Goal: Task Accomplishment & Management: Use online tool/utility

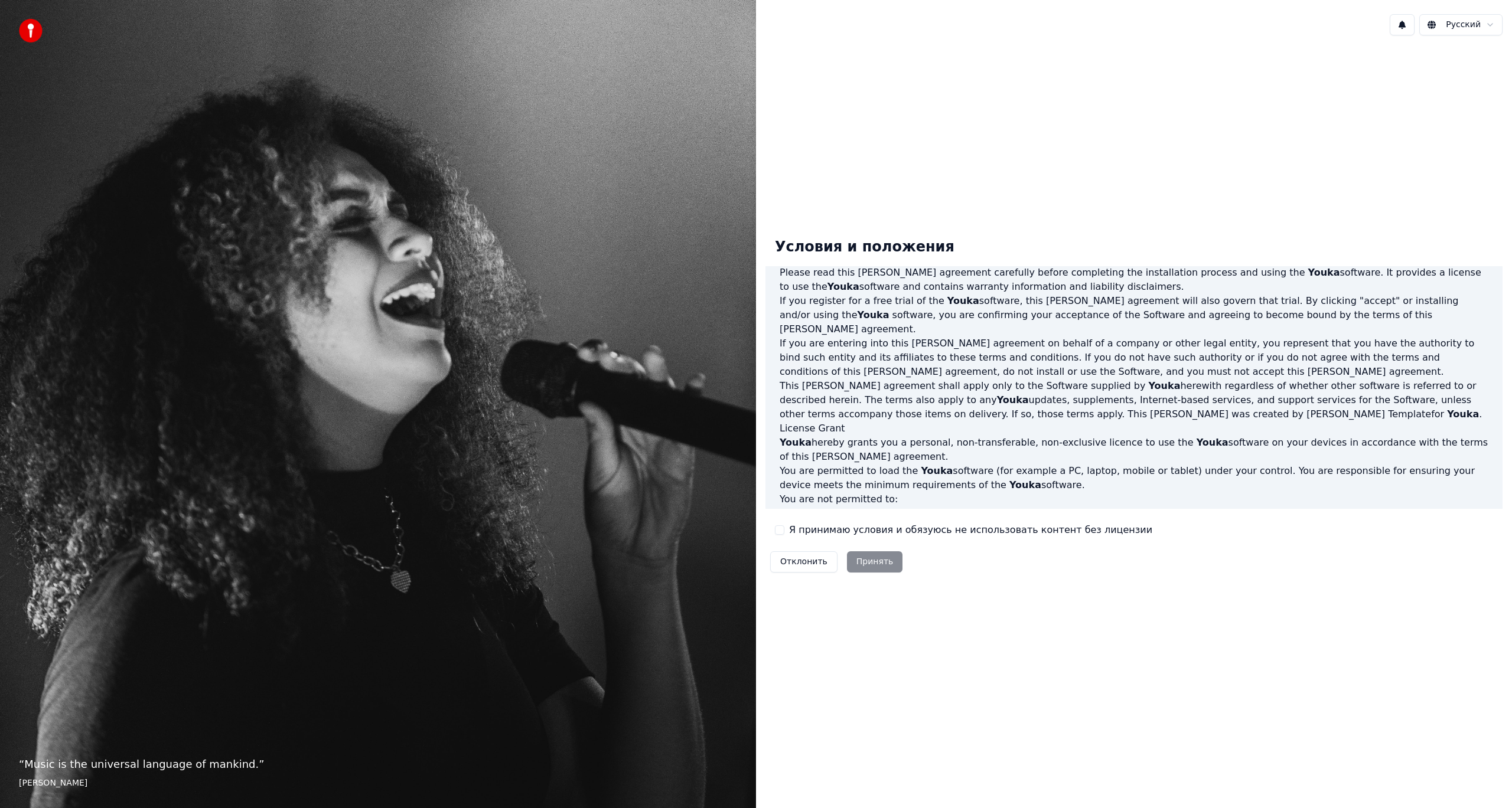
scroll to position [338, 0]
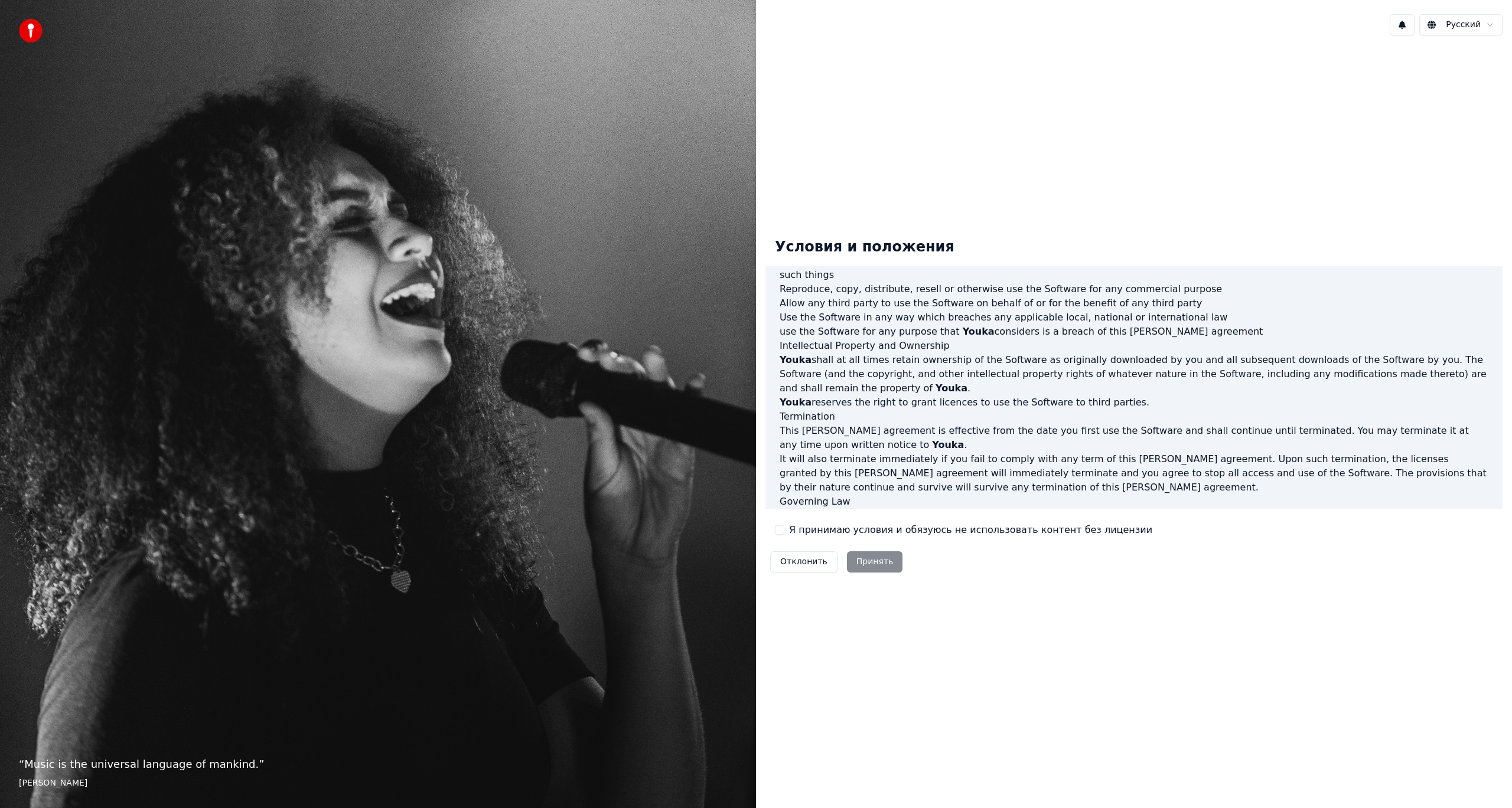
click at [774, 527] on button "Я принимаю условия и обязуюсь не использовать контент без лицензии" at bounding box center [779, 530] width 9 height 9
click at [878, 557] on button "Принять" at bounding box center [874, 562] width 56 height 22
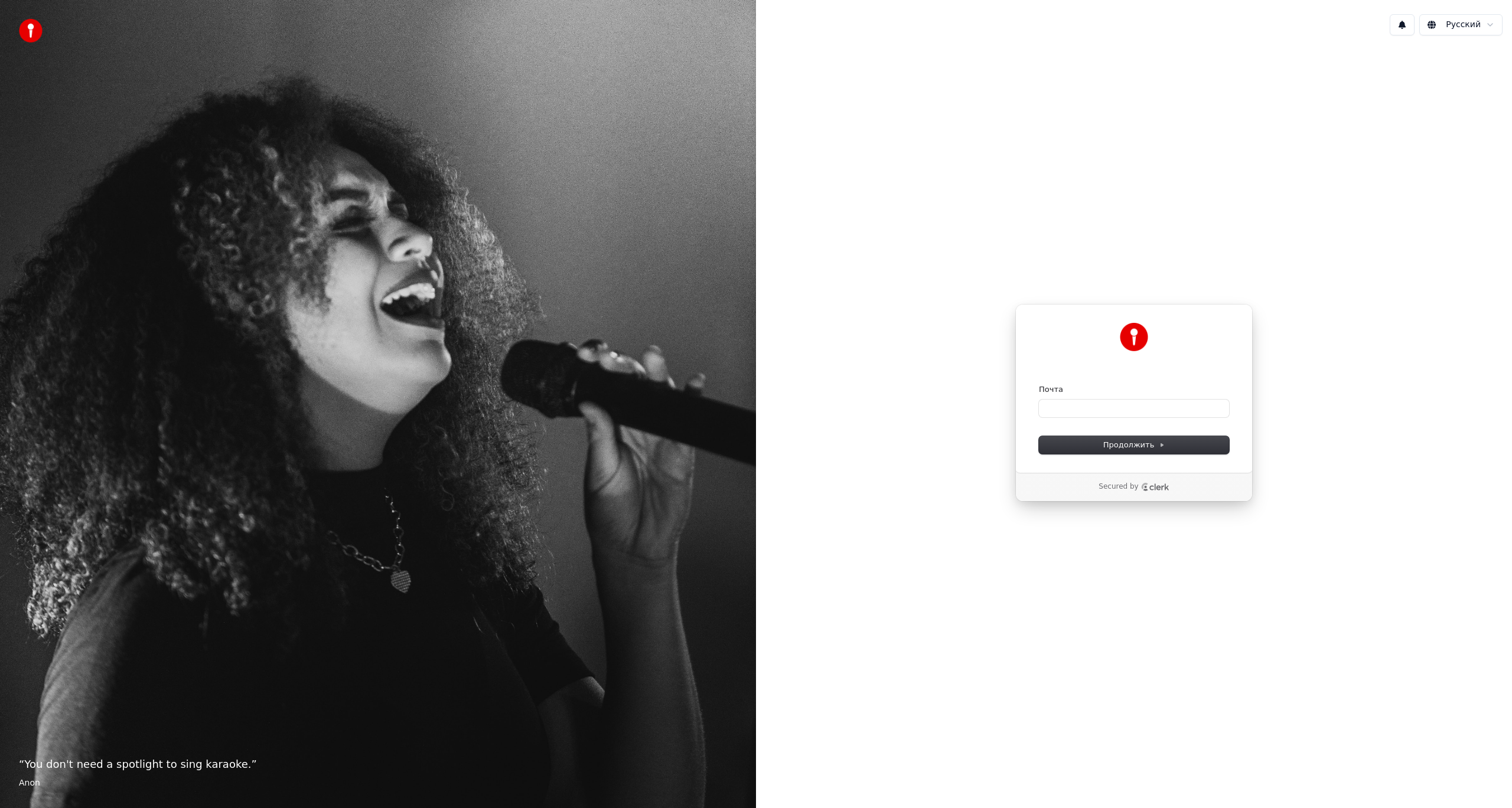
click at [1086, 422] on form "Почта Продолжить" at bounding box center [1134, 419] width 190 height 70
click at [1080, 411] on input "Почта" at bounding box center [1134, 408] width 190 height 18
type input "*"
click at [1097, 444] on button "Продолжить" at bounding box center [1134, 444] width 190 height 18
type input "**********"
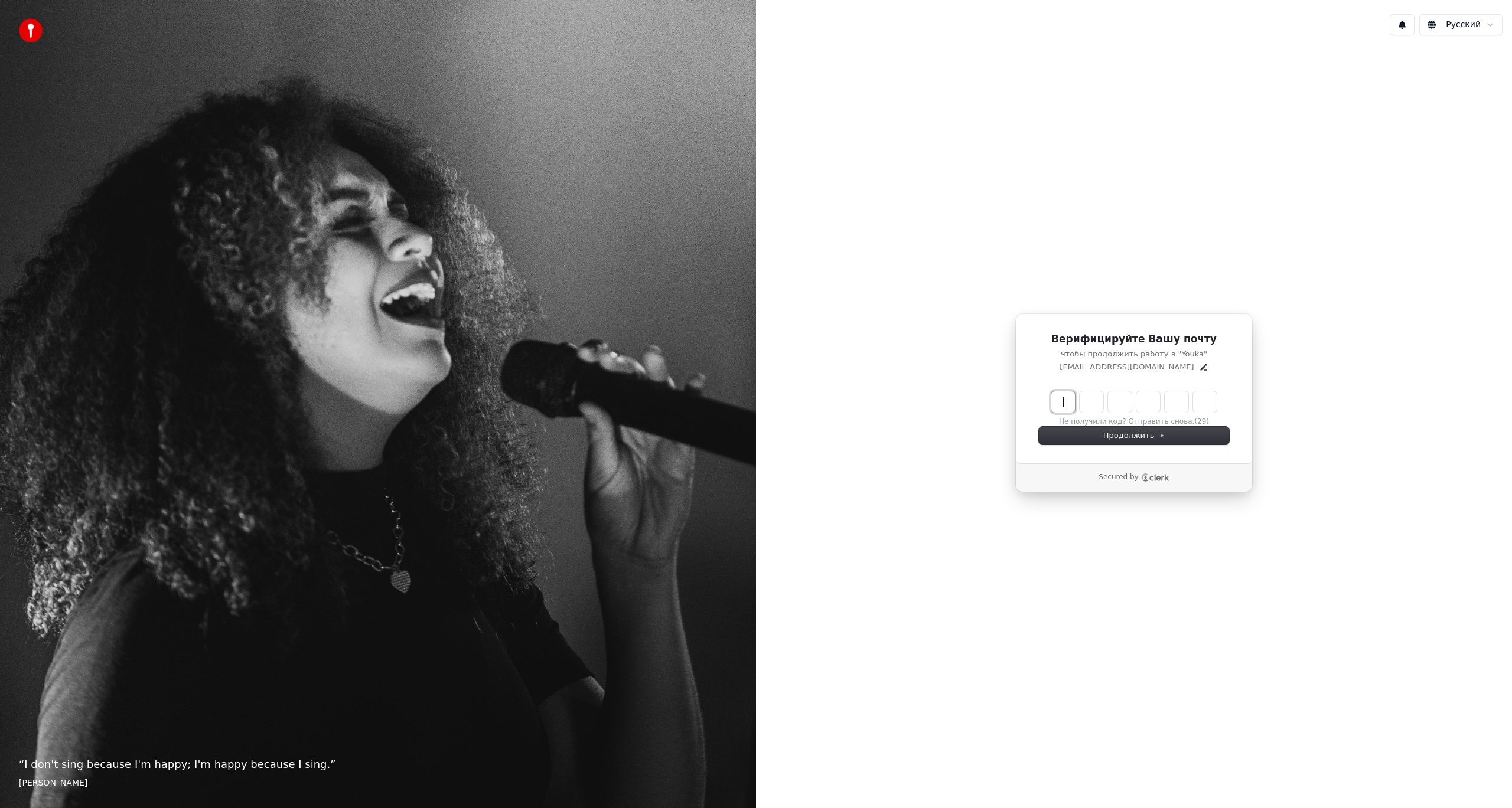
click at [1072, 404] on input "Enter verification code" at bounding box center [1146, 402] width 189 height 22
paste input "******"
type input "******"
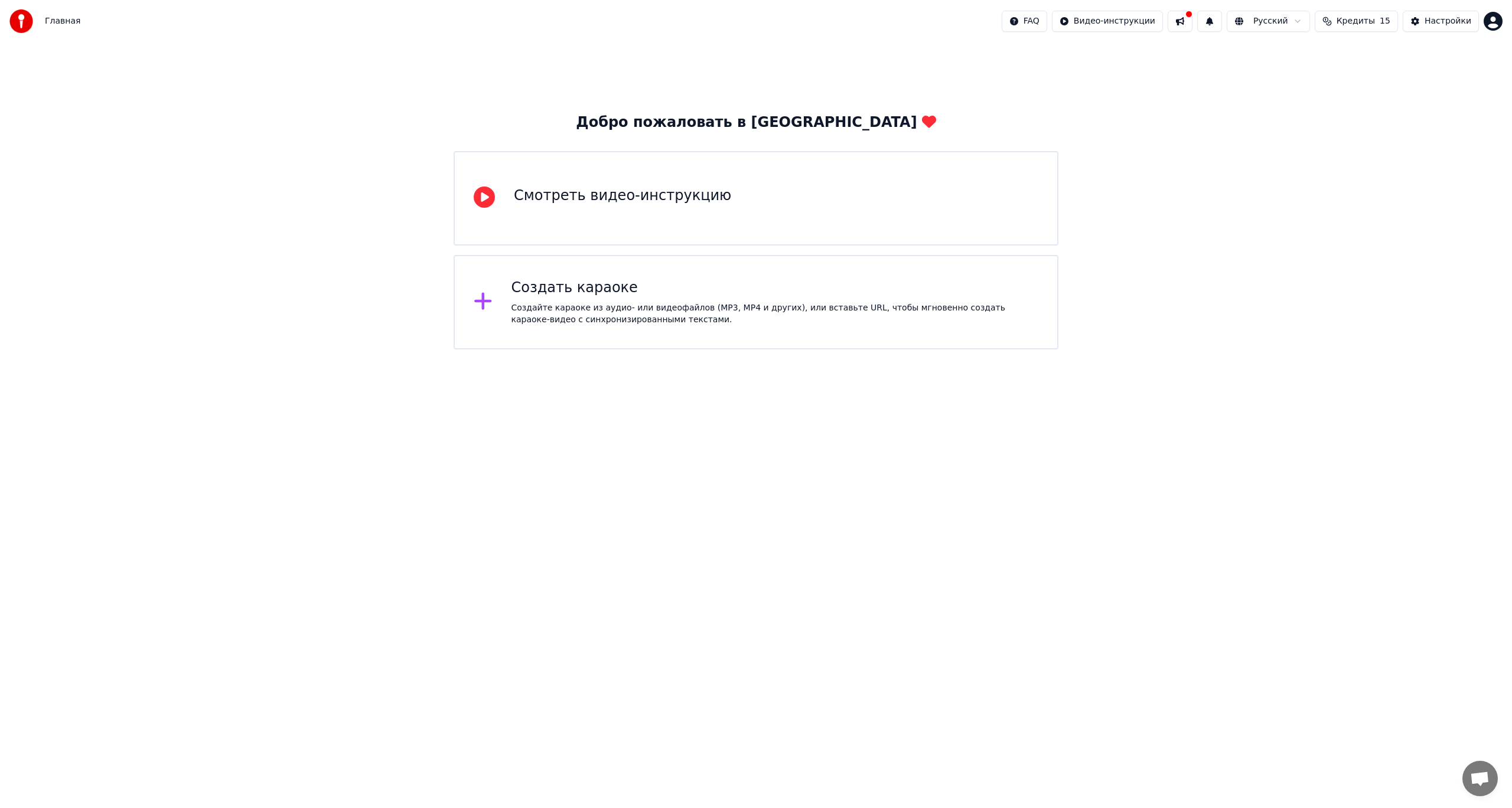
click at [726, 279] on div "Создать караоке" at bounding box center [775, 288] width 528 height 19
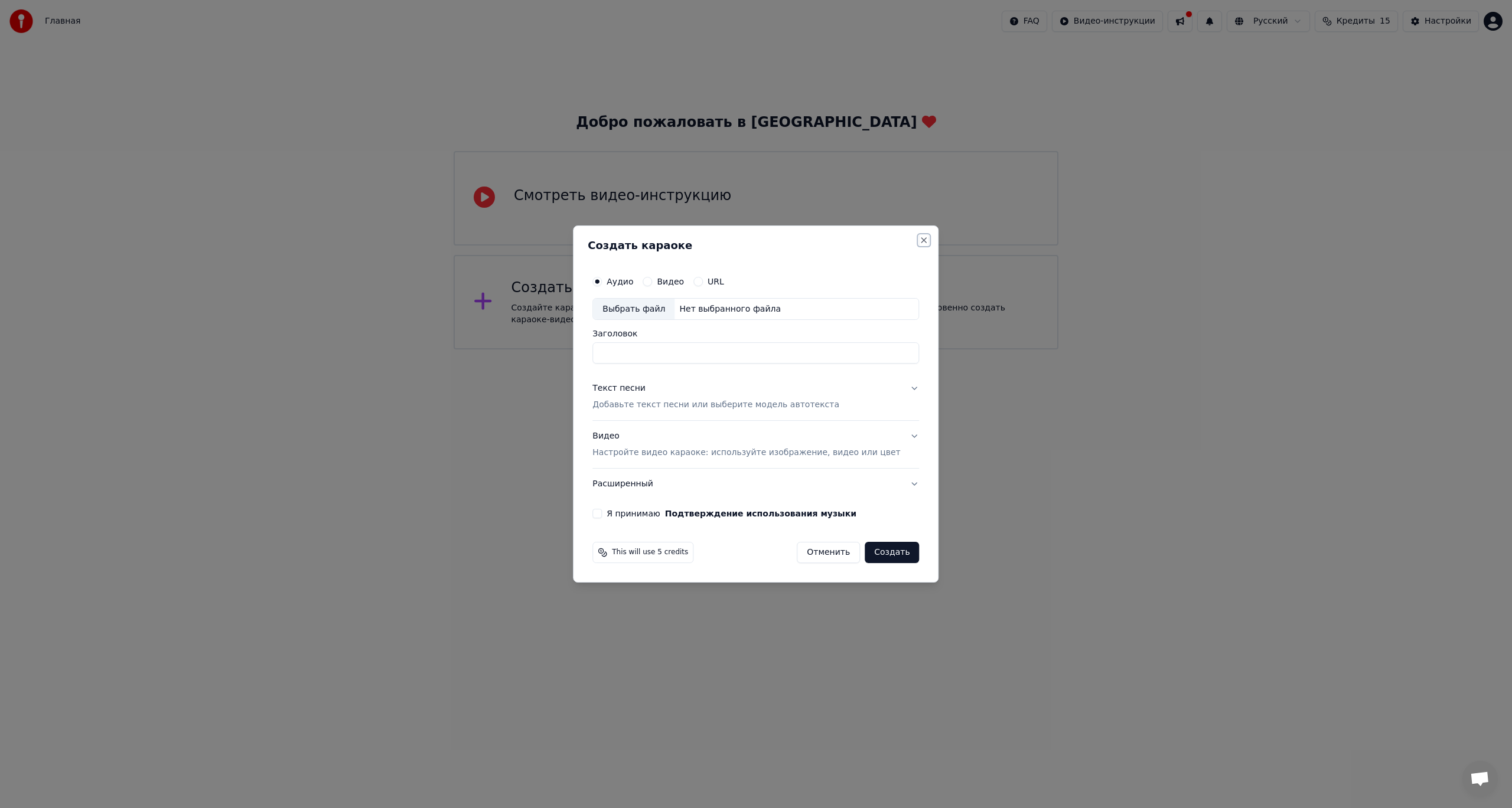
click at [919, 239] on button "Close" at bounding box center [924, 240] width 9 height 9
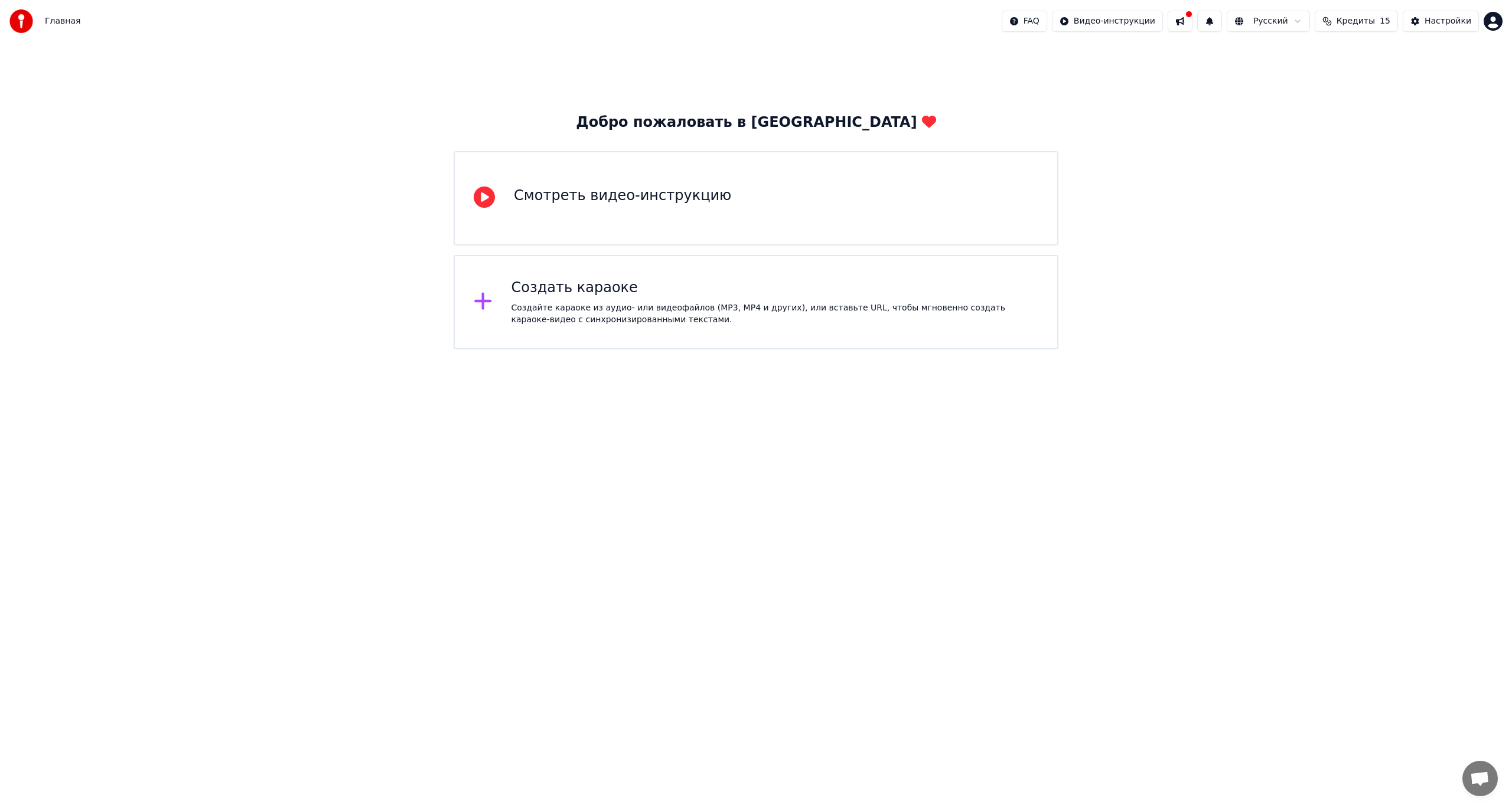
click at [1144, 25] on html "Главная FAQ Видео-инструкции Русский Кредиты 15 Настройки Добро пожаловать в Yo…" at bounding box center [756, 175] width 1512 height 350
click at [1194, 22] on html "Главная FAQ Видео-инструкции Русский Кредиты 15 Настройки Добро пожаловать в Yo…" at bounding box center [756, 175] width 1512 height 350
click at [35, 15] on div at bounding box center [25, 21] width 31 height 24
